Goal: Information Seeking & Learning: Learn about a topic

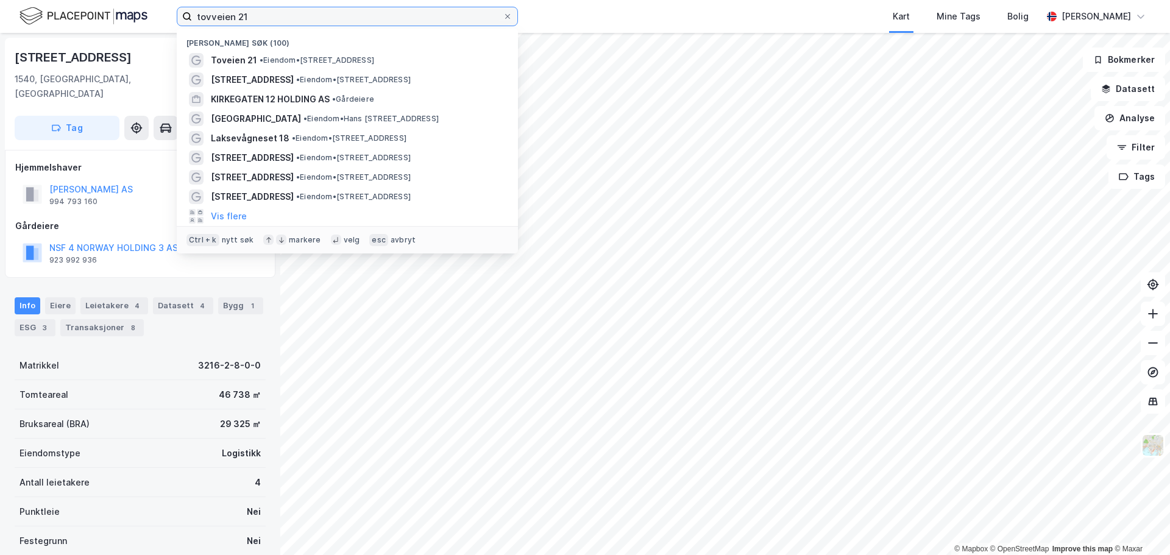
drag, startPoint x: 383, startPoint y: 11, endPoint x: 158, endPoint y: 13, distance: 224.8
click at [158, 13] on div "tovveien 21 Nylige søk (100) Toveien 21 • Eiendom • [STREET_ADDRESS] • Eiendom …" at bounding box center [585, 16] width 1170 height 33
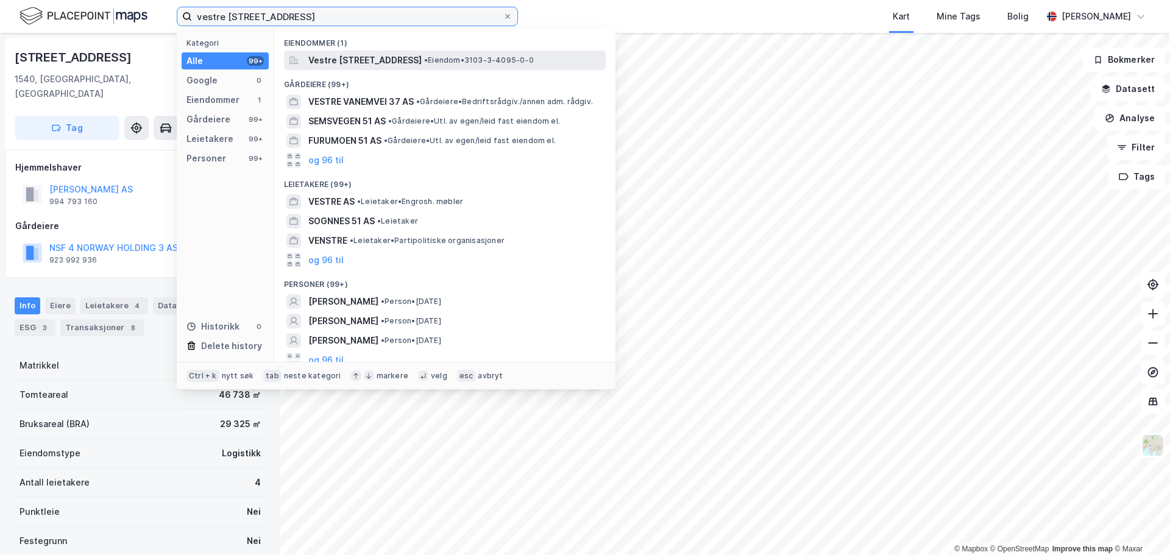
type input "vestre [STREET_ADDRESS]"
click at [400, 58] on span "Vestre [STREET_ADDRESS]" at bounding box center [364, 60] width 113 height 15
